Goal: Entertainment & Leisure: Consume media (video, audio)

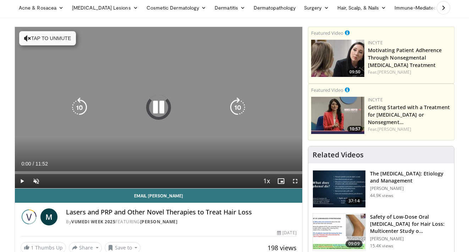
scroll to position [46, 0]
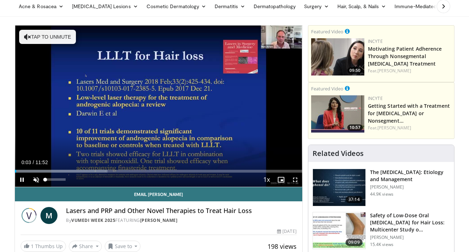
click at [36, 181] on span "Video Player" at bounding box center [36, 180] width 14 height 14
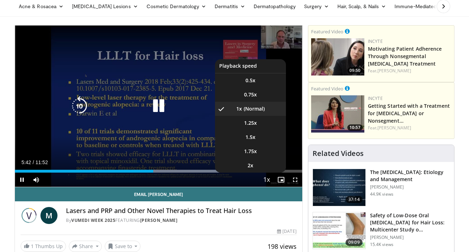
click at [265, 184] on span "Video Player" at bounding box center [267, 180] width 10 height 14
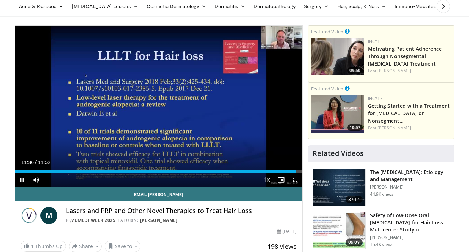
click at [22, 180] on span "Video Player" at bounding box center [22, 180] width 14 height 14
click at [336, 107] on img at bounding box center [337, 113] width 53 height 37
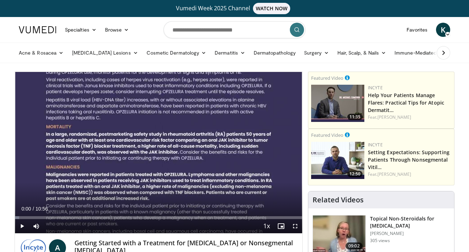
click at [23, 225] on span "Video Player" at bounding box center [22, 226] width 14 height 14
click at [22, 226] on span "Video Player" at bounding box center [22, 226] width 14 height 14
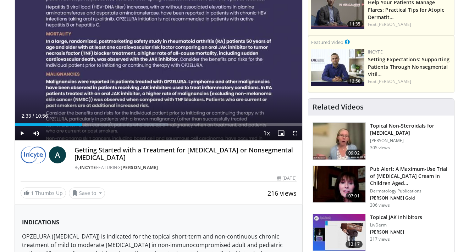
scroll to position [123, 0]
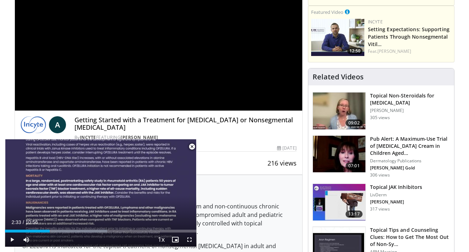
click at [333, 119] on img at bounding box center [339, 111] width 52 height 37
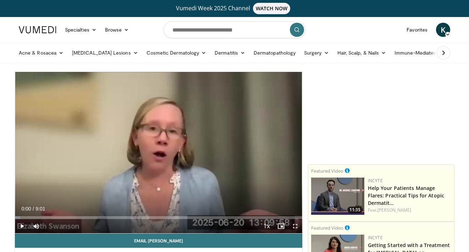
click at [23, 225] on span "Video Player" at bounding box center [22, 226] width 14 height 14
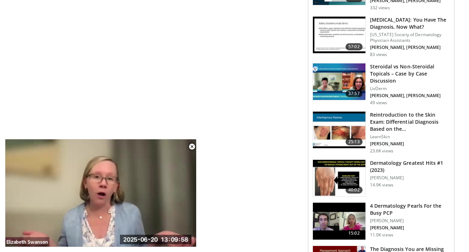
scroll to position [653, 0]
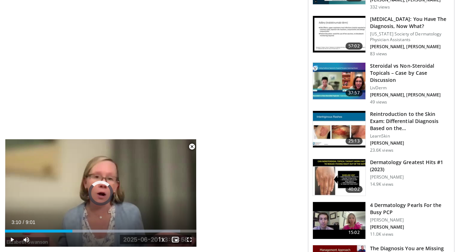
drag, startPoint x: 72, startPoint y: 231, endPoint x: 89, endPoint y: 233, distance: 17.1
click at [89, 233] on div "Current Time 3:10 / Duration 9:01 Play Skip Backward Skip Forward Mute Loaded :…" at bounding box center [100, 240] width 191 height 14
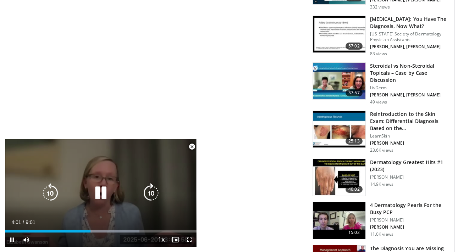
click at [102, 196] on icon "Video Player" at bounding box center [101, 193] width 20 height 20
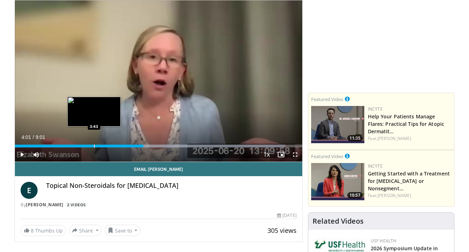
scroll to position [69, 0]
